Goal: Find specific page/section: Find specific page/section

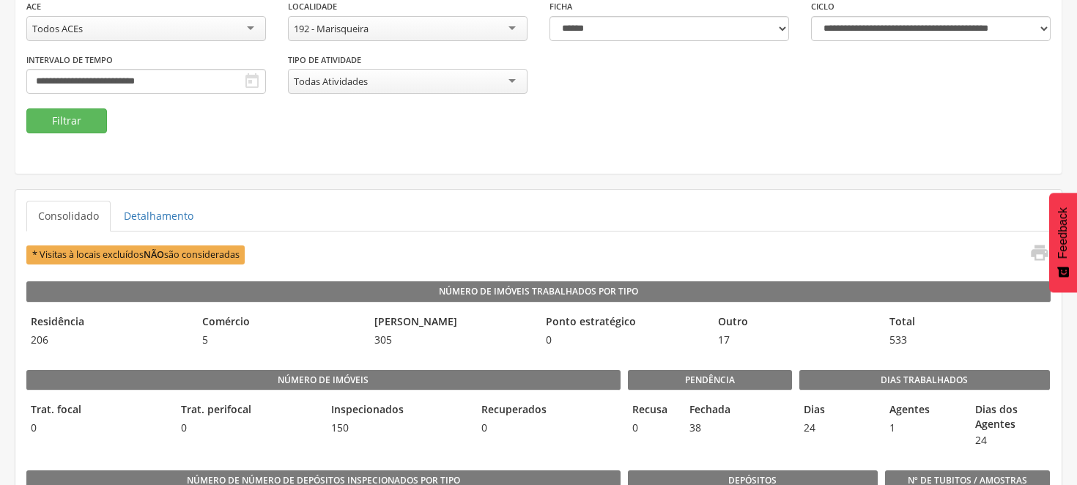
scroll to position [81, 0]
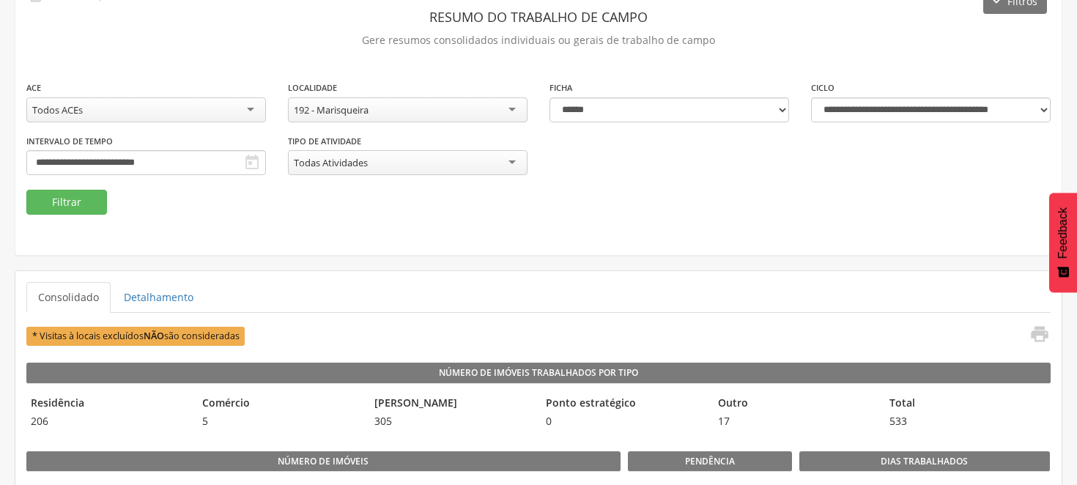
click at [508, 103] on div "192 - Marisqueira" at bounding box center [408, 109] width 240 height 25
click at [83, 195] on button "Filtrar" at bounding box center [66, 202] width 81 height 25
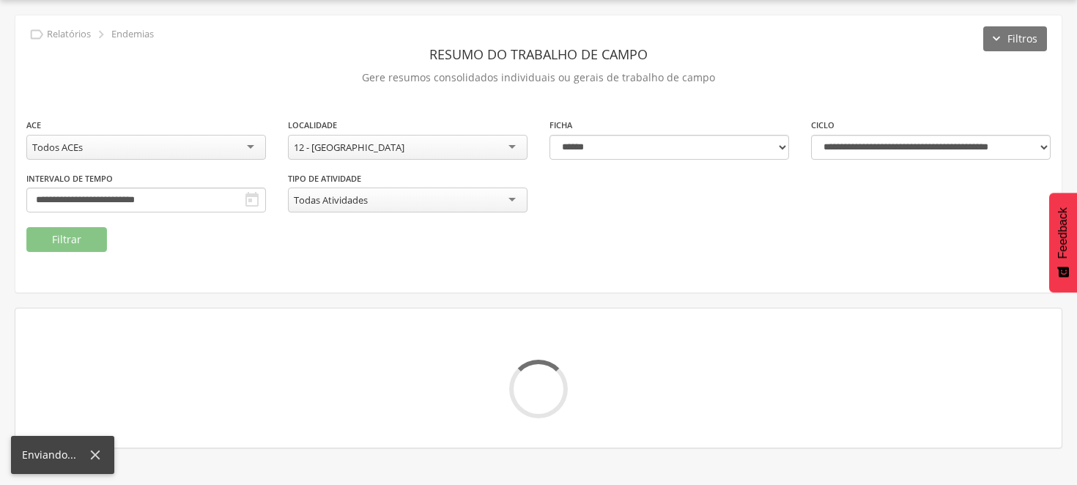
scroll to position [44, 0]
click at [266, 193] on input "**********" at bounding box center [146, 199] width 240 height 25
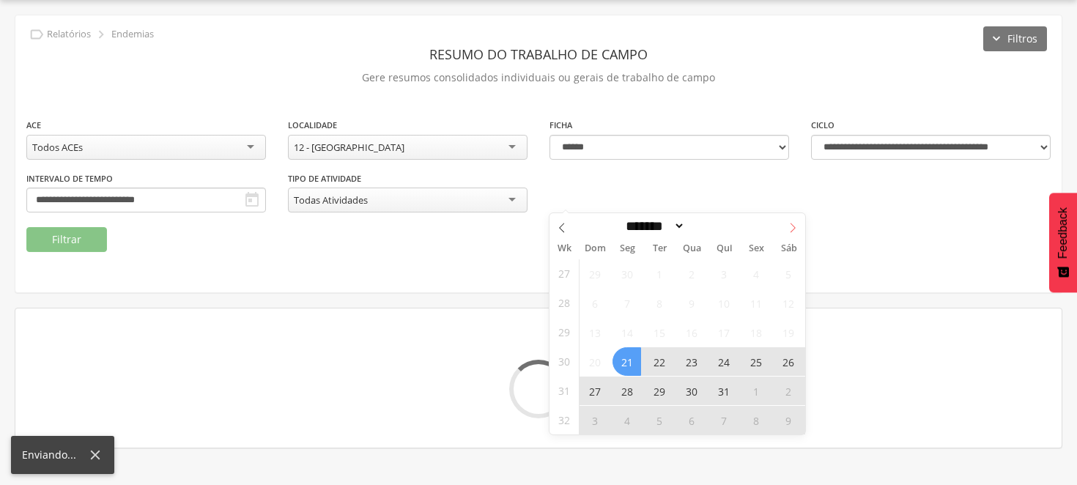
click at [791, 224] on icon at bounding box center [792, 228] width 10 height 10
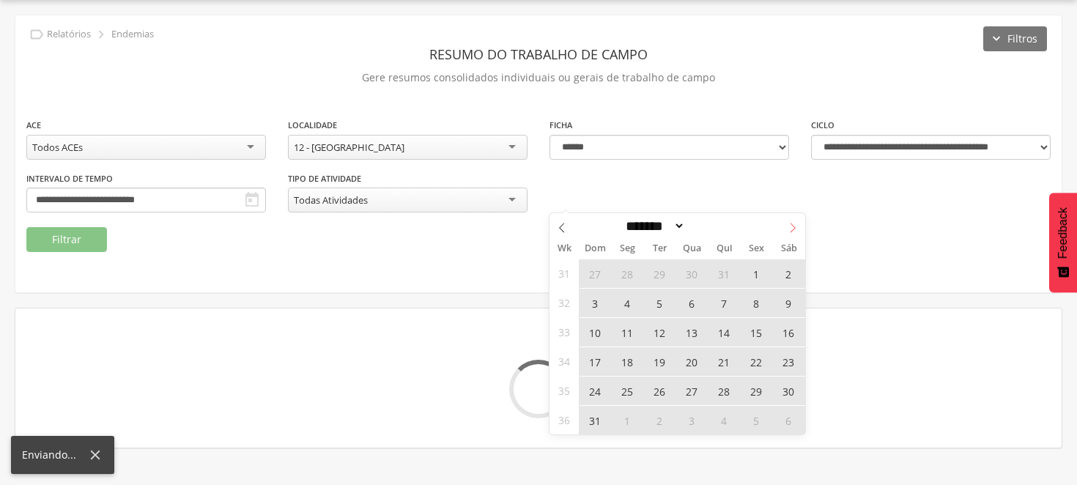
click at [791, 224] on icon at bounding box center [792, 228] width 10 height 10
select select "*"
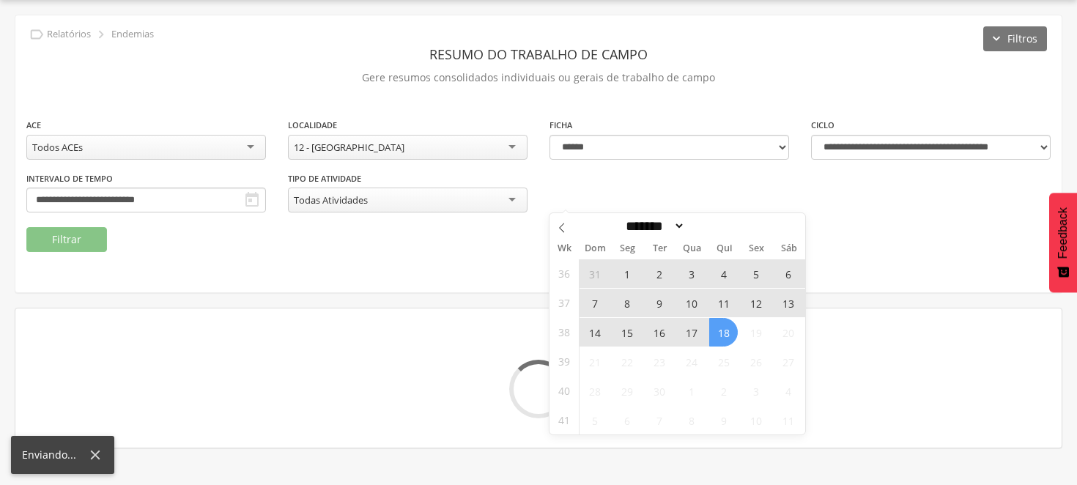
click at [595, 299] on span "7" at bounding box center [594, 303] width 29 height 29
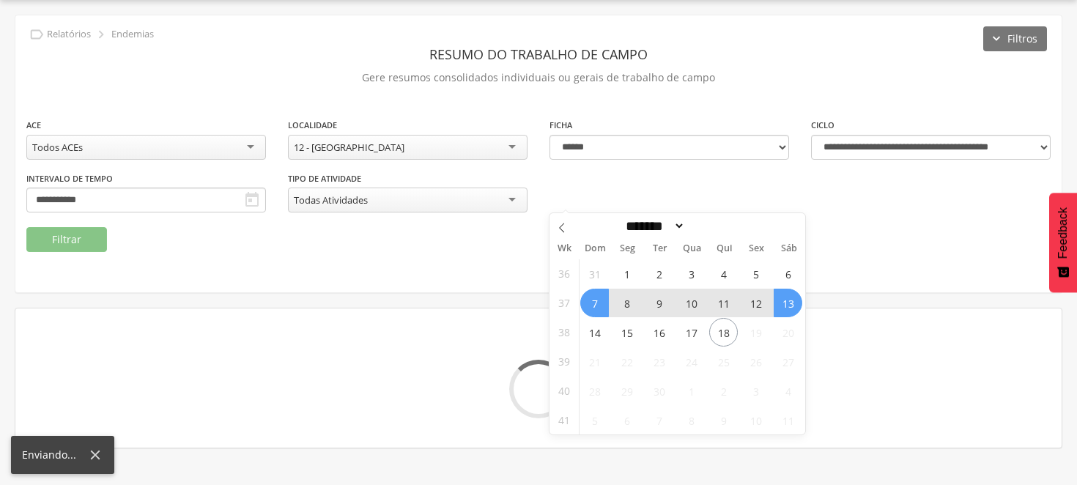
click at [784, 294] on span "13" at bounding box center [787, 303] width 29 height 29
type input "**********"
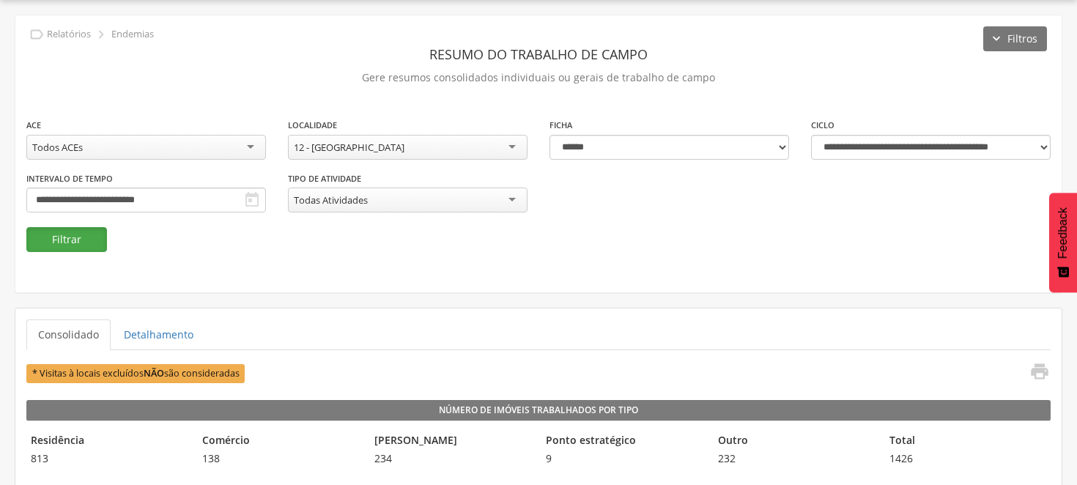
click at [85, 237] on button "Filtrar" at bounding box center [66, 239] width 81 height 25
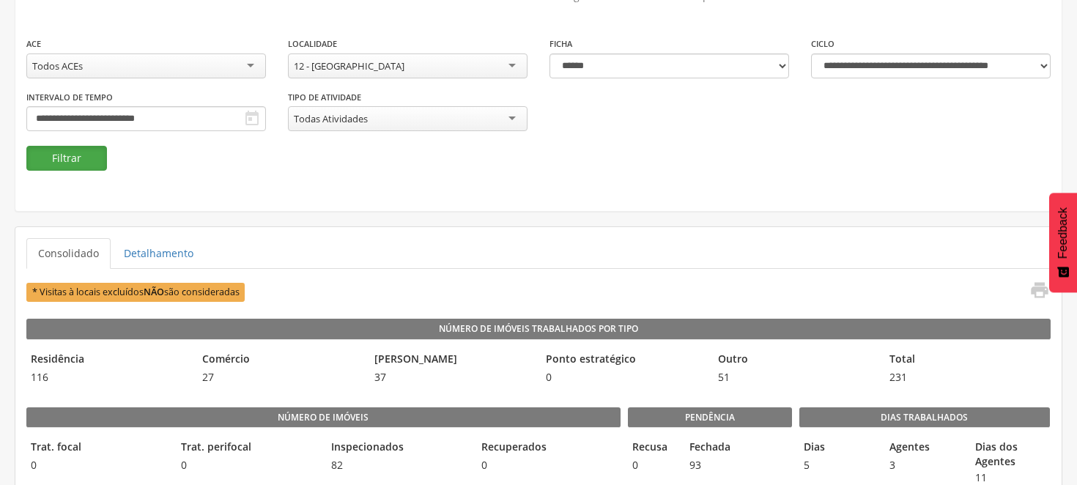
click at [75, 156] on button "Filtrar" at bounding box center [66, 158] width 81 height 25
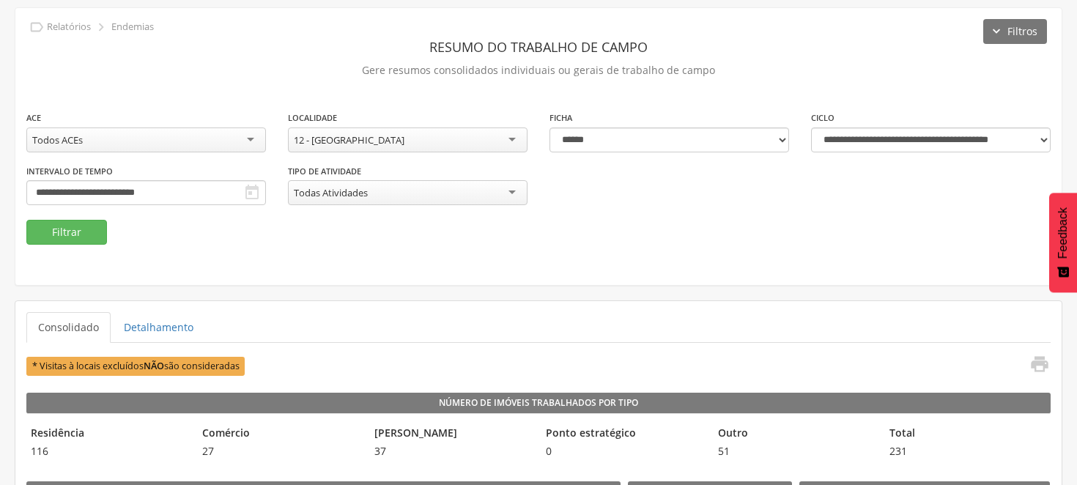
scroll to position [0, 0]
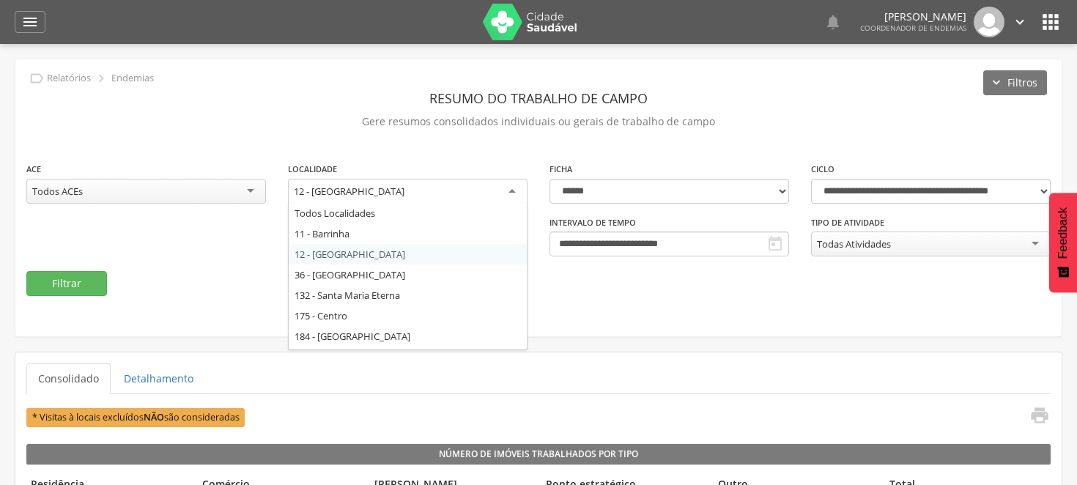
click at [513, 187] on div "12 - [GEOGRAPHIC_DATA]" at bounding box center [408, 192] width 240 height 26
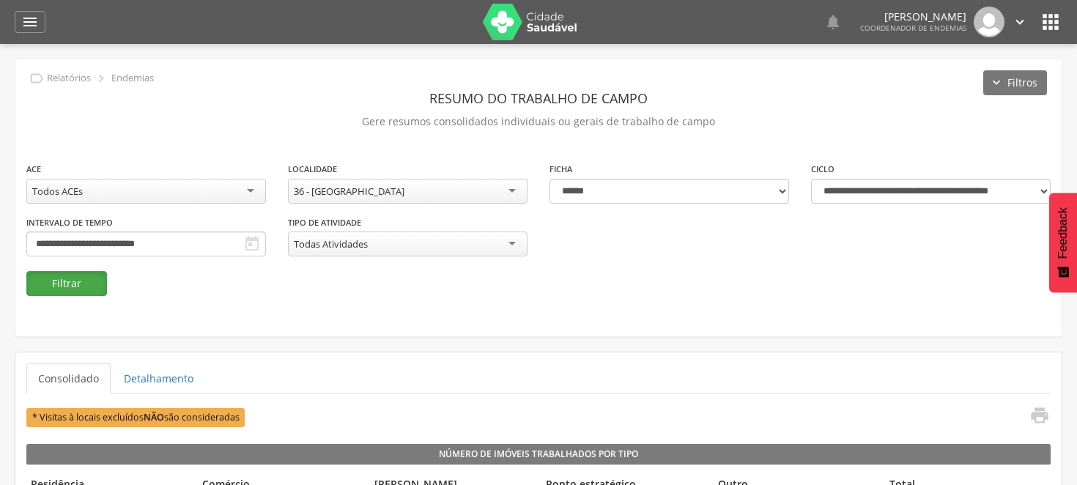
click at [63, 277] on button "Filtrar" at bounding box center [66, 283] width 81 height 25
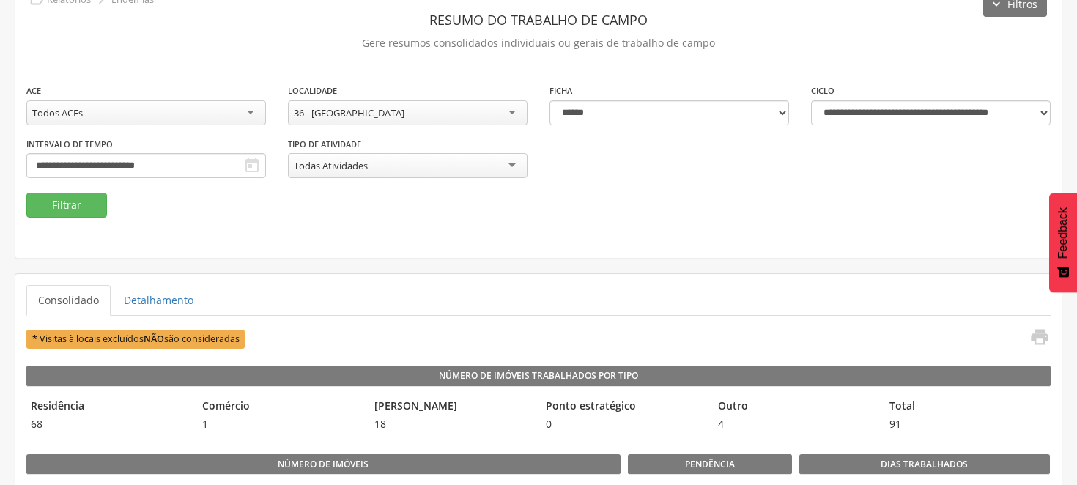
scroll to position [81, 0]
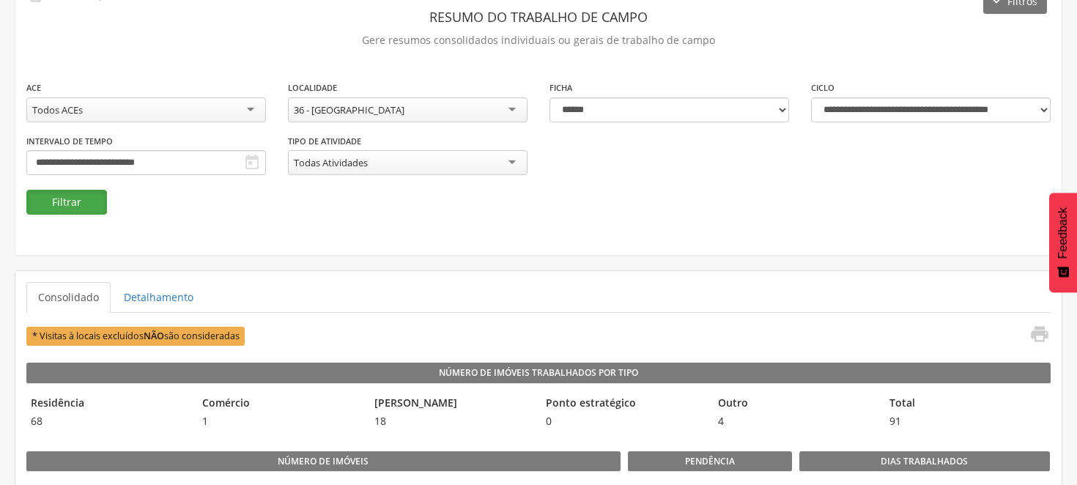
click at [74, 198] on button "Filtrar" at bounding box center [66, 202] width 81 height 25
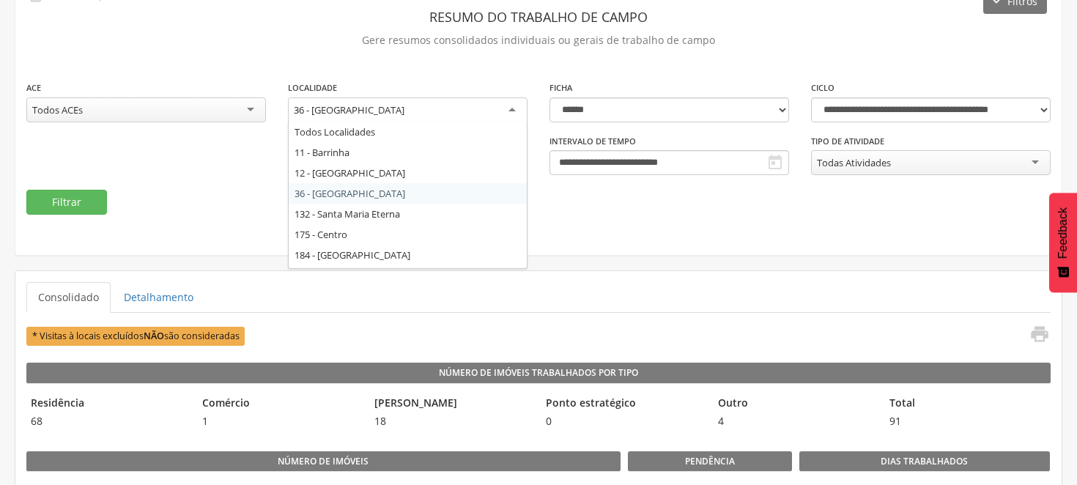
click at [514, 104] on div "36 - [GEOGRAPHIC_DATA]" at bounding box center [408, 110] width 240 height 26
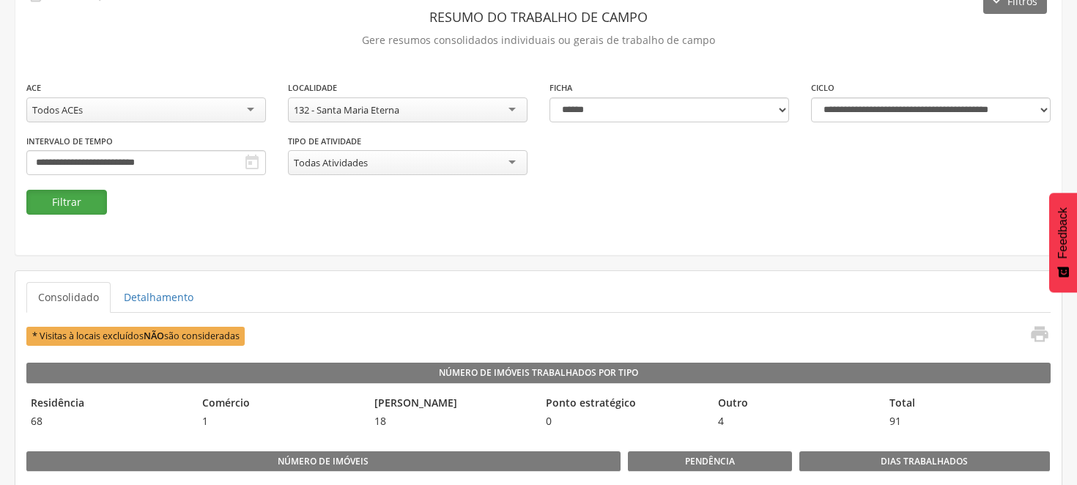
click at [71, 206] on button "Filtrar" at bounding box center [66, 202] width 81 height 25
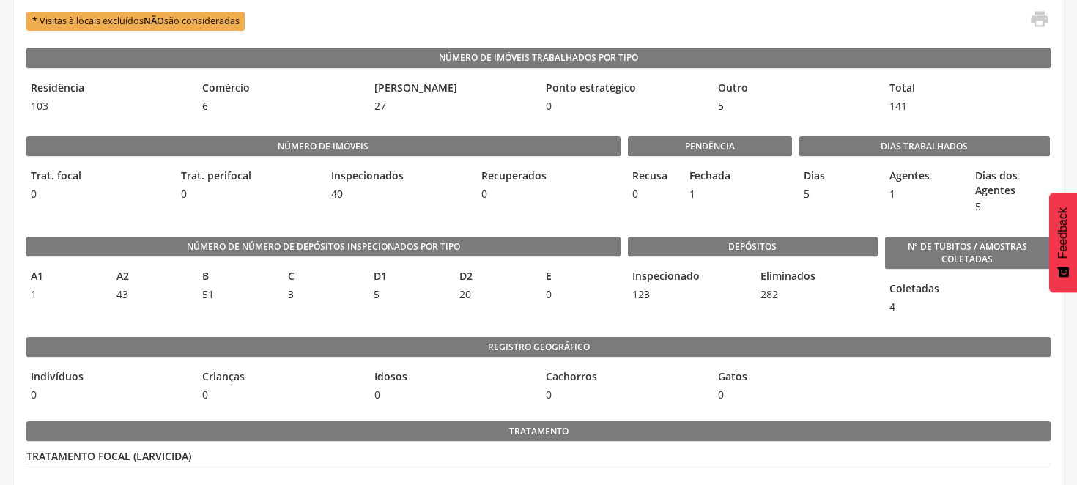
scroll to position [386, 0]
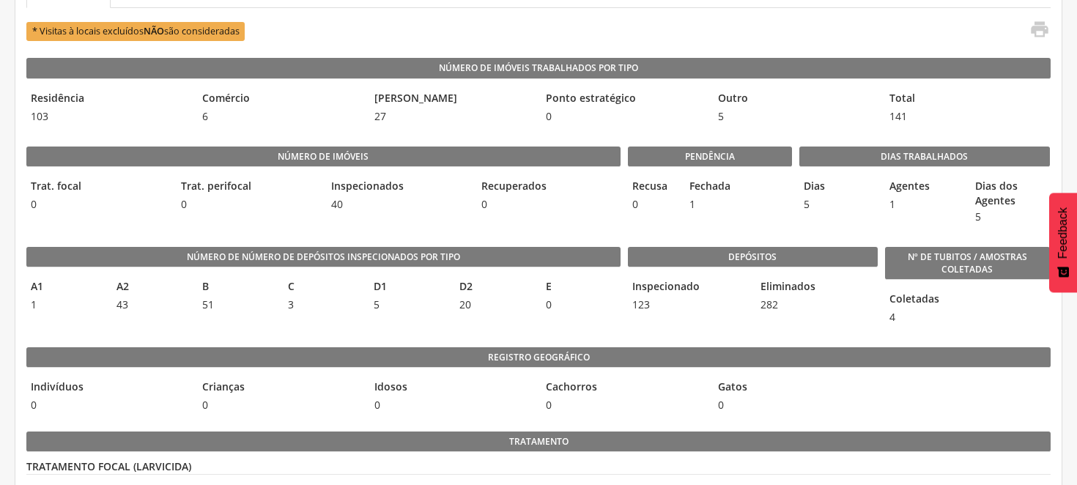
click at [638, 243] on div "Depósitos Inspecionado 123 Eliminados 282" at bounding box center [753, 282] width 250 height 100
click at [640, 262] on legend "Depósitos" at bounding box center [753, 257] width 250 height 21
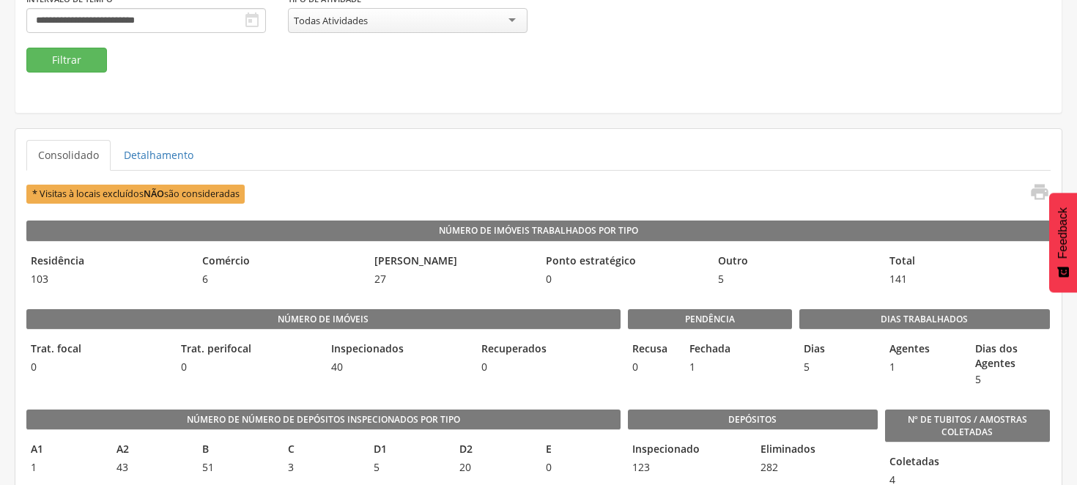
scroll to position [305, 0]
